Goal: Information Seeking & Learning: Learn about a topic

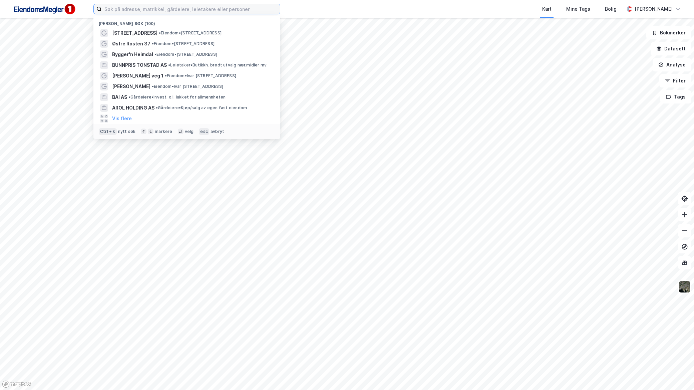
click at [125, 11] on input at bounding box center [191, 9] width 178 height 10
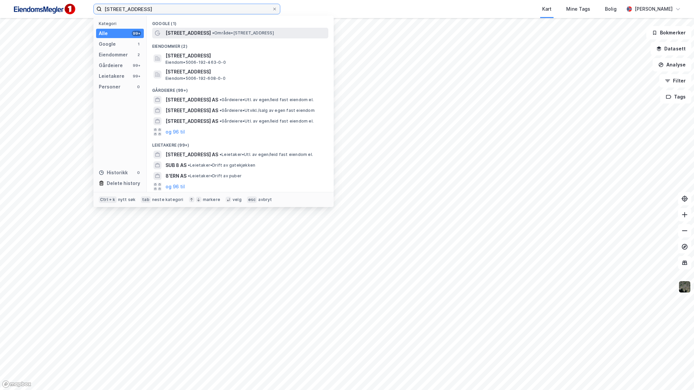
type input "[STREET_ADDRESS]"
click at [213, 35] on span "• Område • Sjøfartsgata 8, 7714 Steinkjer" at bounding box center [243, 32] width 62 height 5
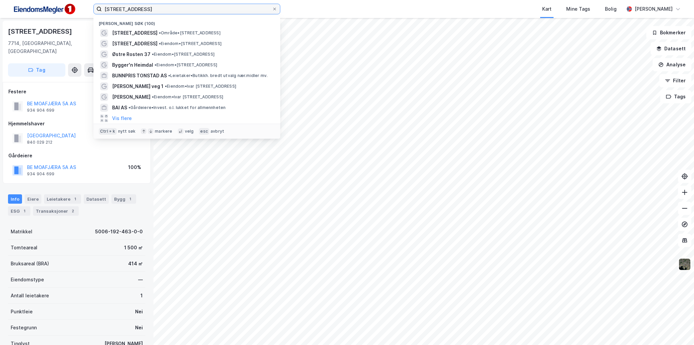
drag, startPoint x: 146, startPoint y: 8, endPoint x: 65, endPoint y: 9, distance: 81.4
click at [65, 9] on div "sjøfartsgata 8 Nylige søk (100) Sjøfartsgata 8 • Område • Sjøfartsgata 8, 7714 …" at bounding box center [347, 9] width 694 height 18
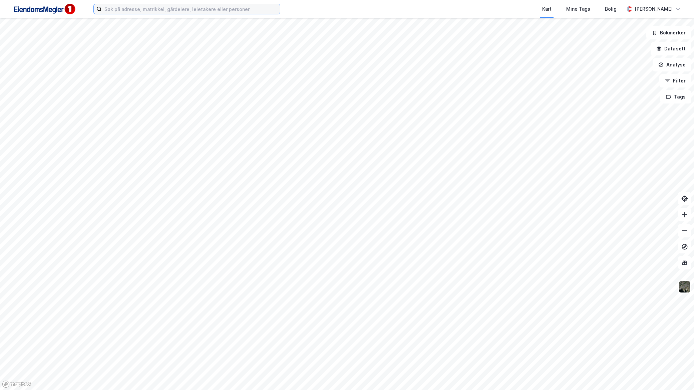
click at [185, 11] on input at bounding box center [191, 9] width 178 height 10
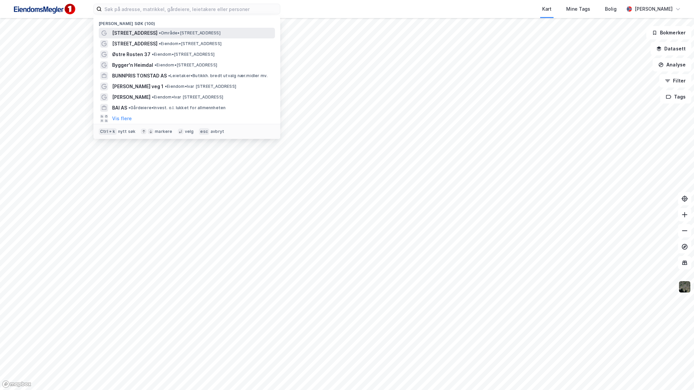
click at [179, 31] on span "• Område • Sjøfartsgata 8, 7714 Steinkjer" at bounding box center [190, 32] width 62 height 5
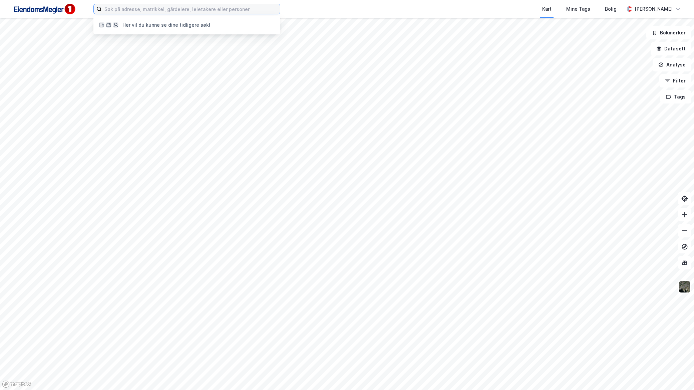
click at [162, 11] on input at bounding box center [191, 9] width 178 height 10
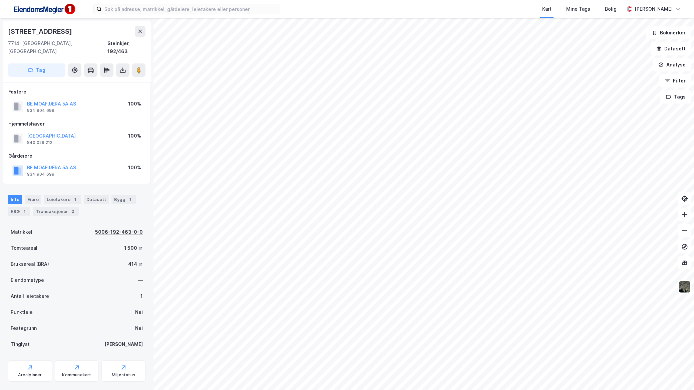
click at [107, 228] on div "5006-192-463-0-0" at bounding box center [119, 232] width 48 height 8
